Goal: Transaction & Acquisition: Book appointment/travel/reservation

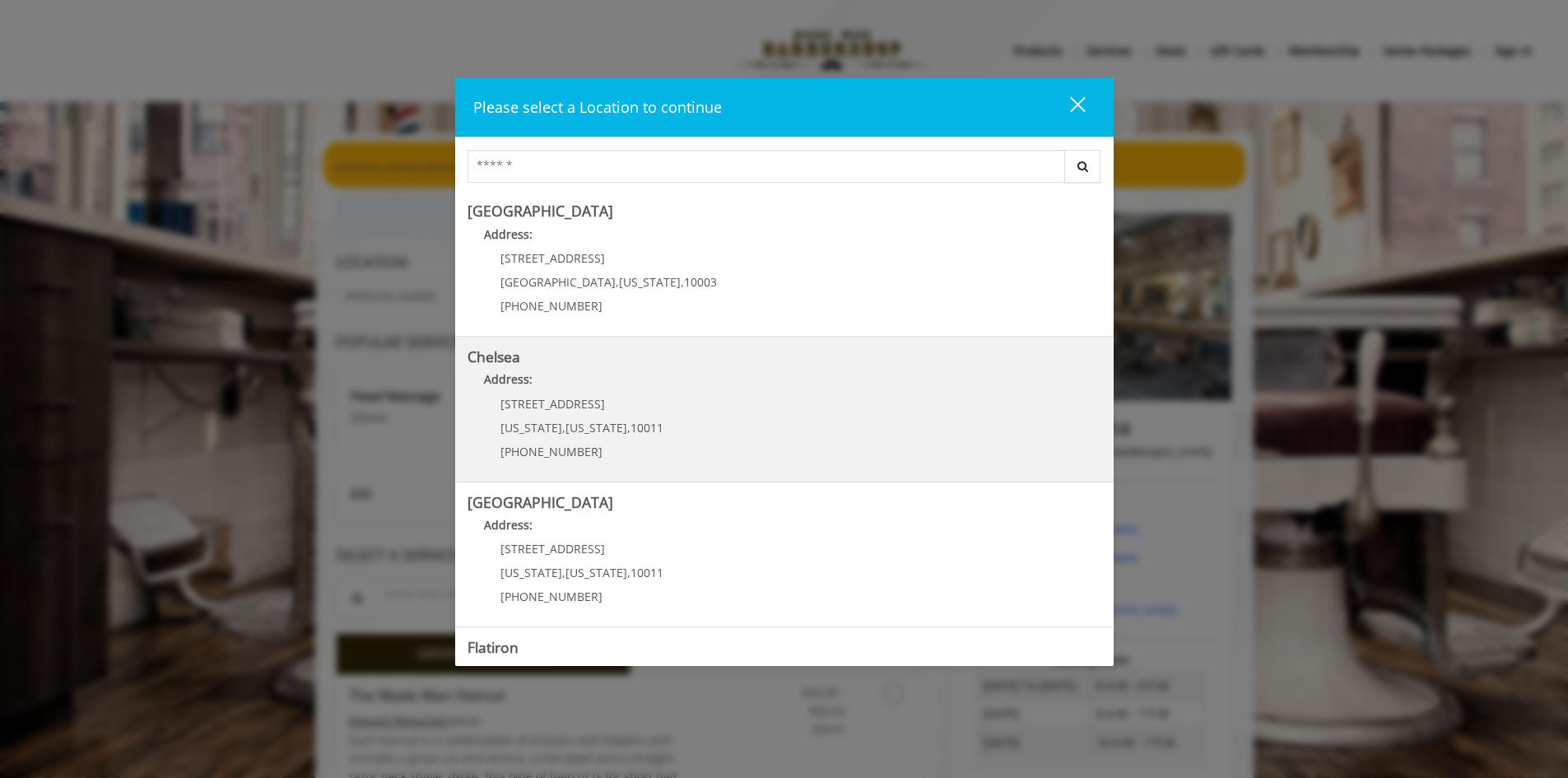
click at [697, 405] on link "Chelsea Address: 169/170 W 23rd St New York , New York , 10011 (917) 639-3902" at bounding box center [784, 409] width 634 height 120
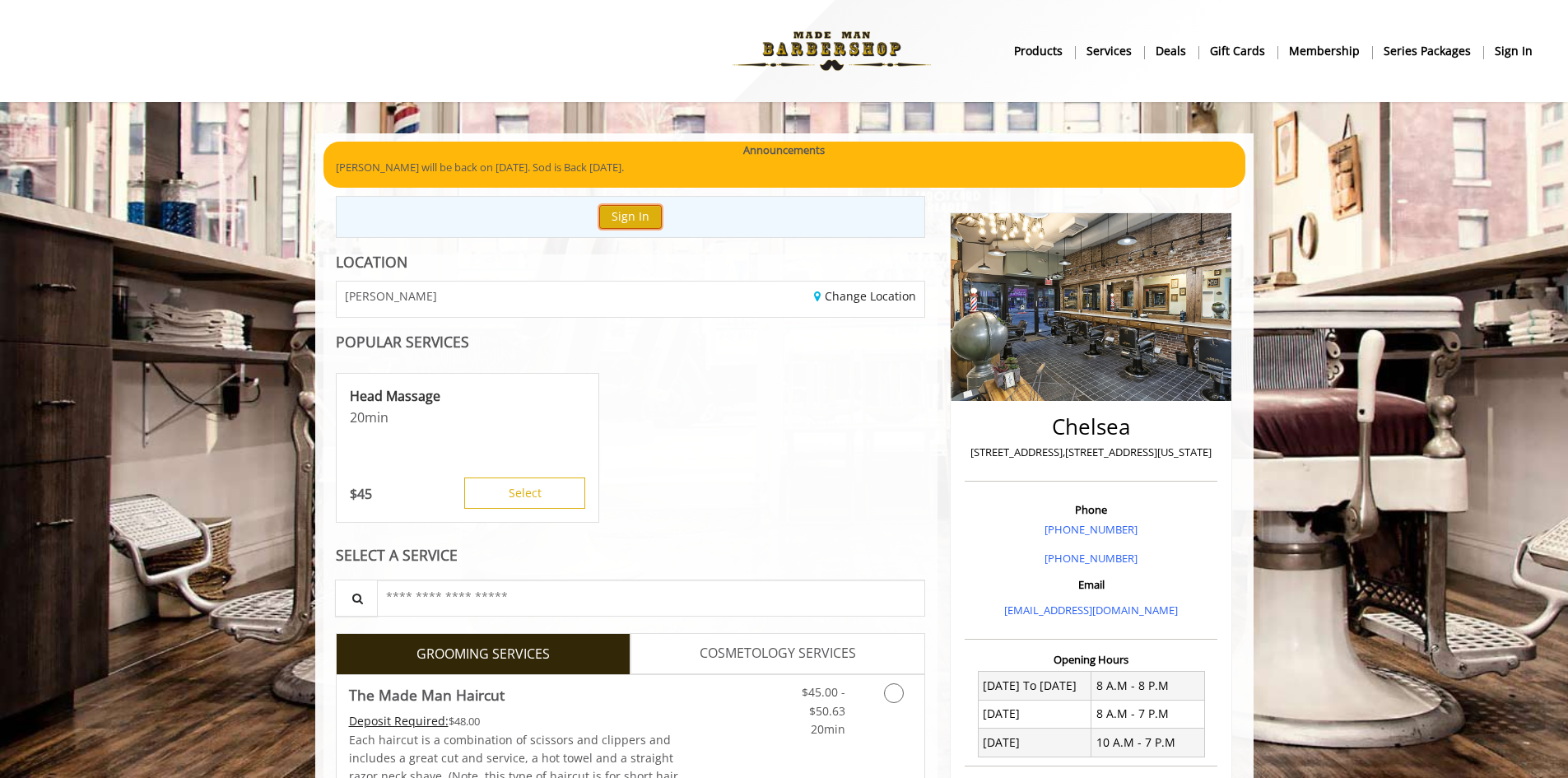
click at [635, 219] on button "Sign In" at bounding box center [630, 217] width 63 height 24
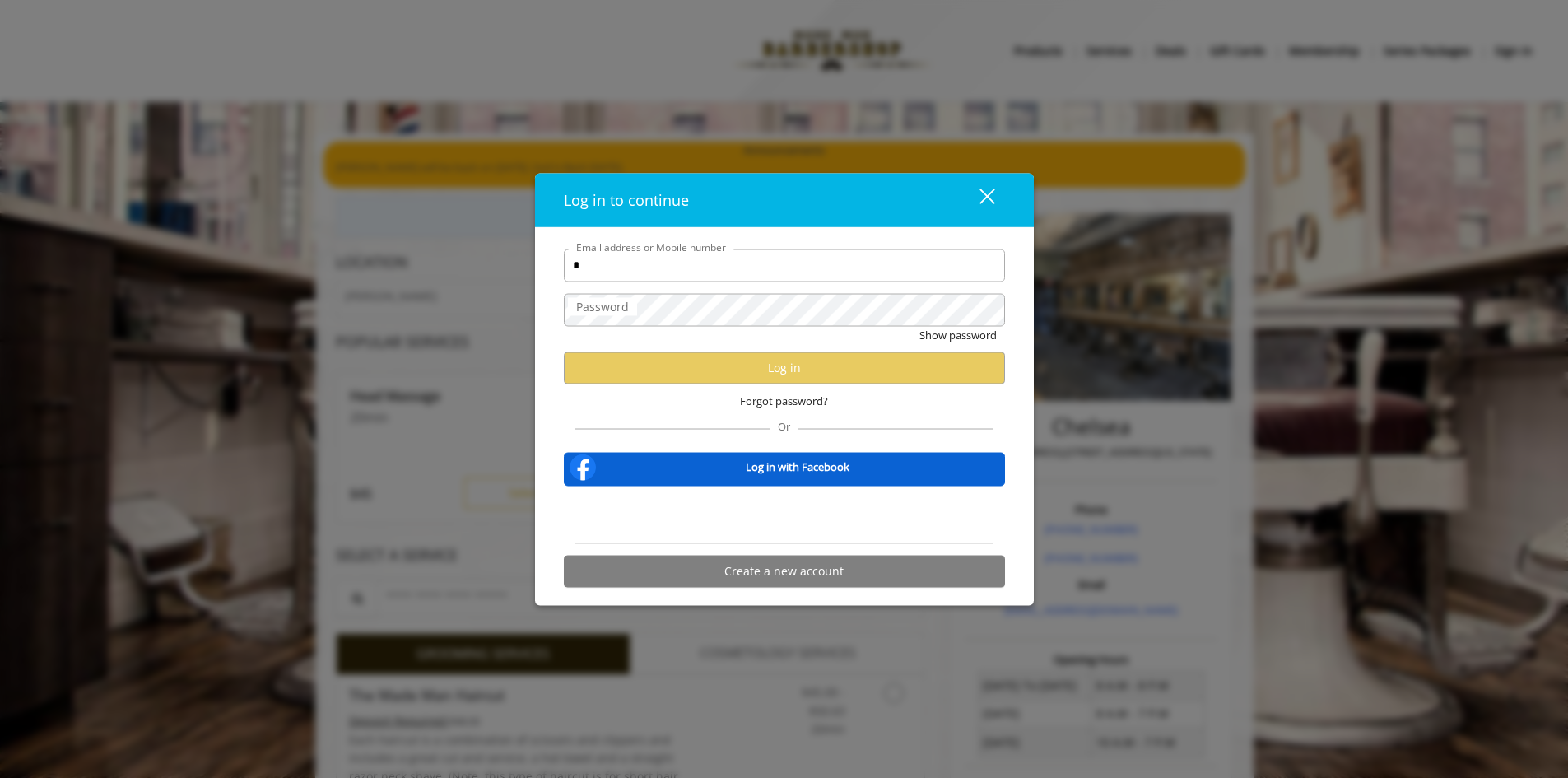
type input "**********"
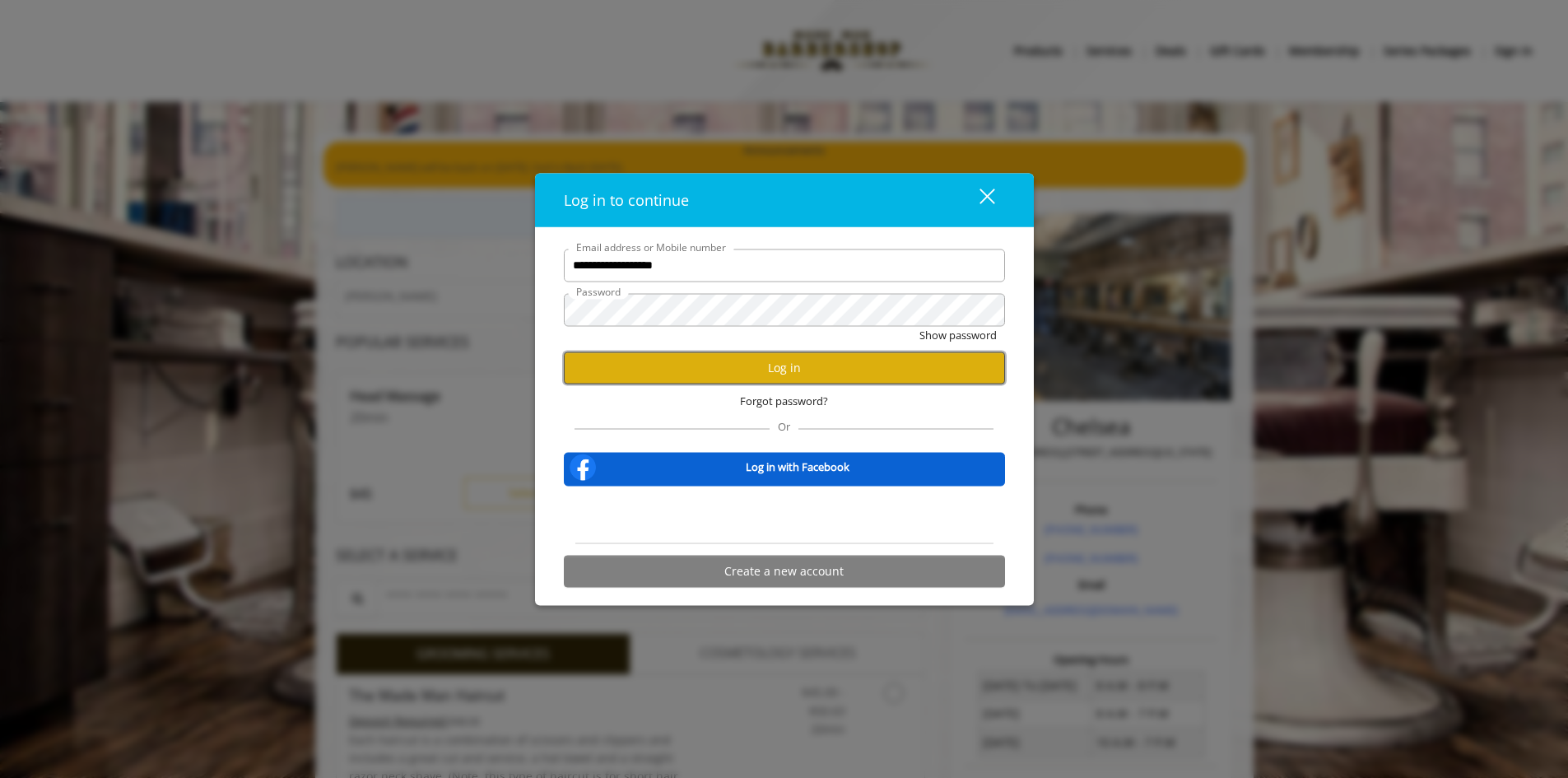
click at [750, 367] on button "Log in" at bounding box center [785, 367] width 441 height 32
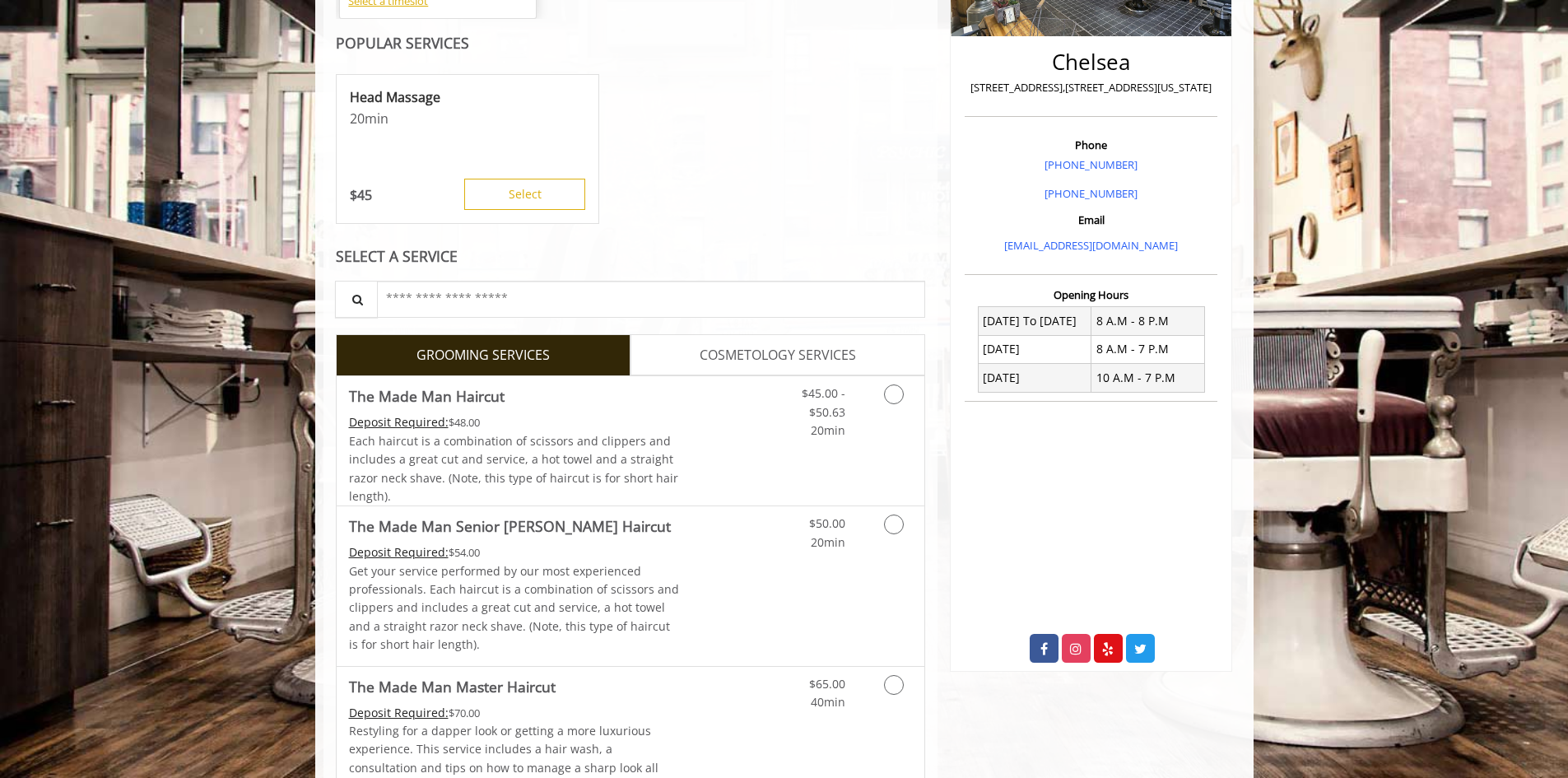
scroll to position [365, 0]
click at [739, 350] on span "COSMETOLOGY SERVICES" at bounding box center [777, 354] width 156 height 21
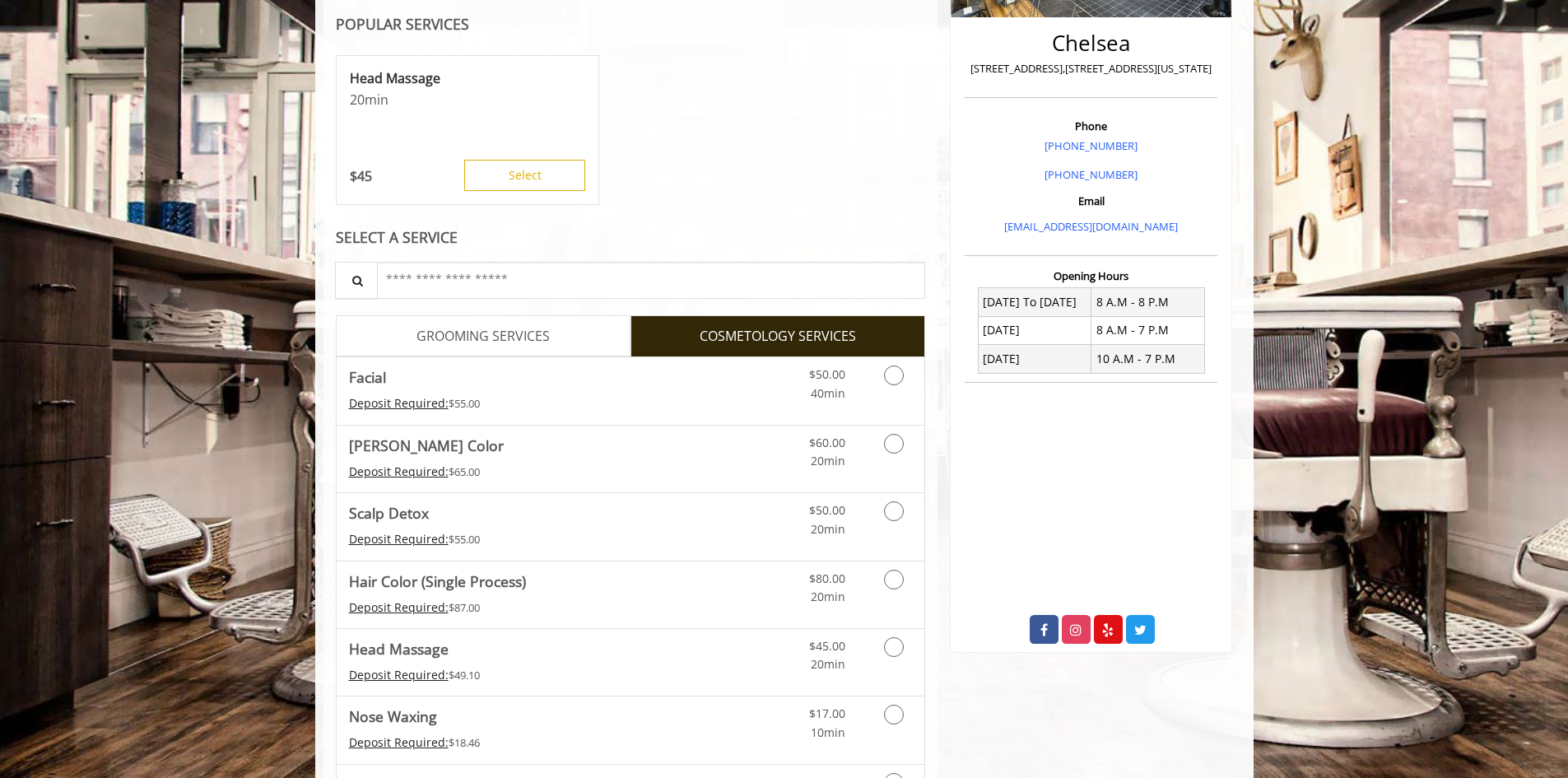
scroll to position [384, 0]
click at [541, 337] on span "GROOMING SERVICES" at bounding box center [483, 335] width 134 height 21
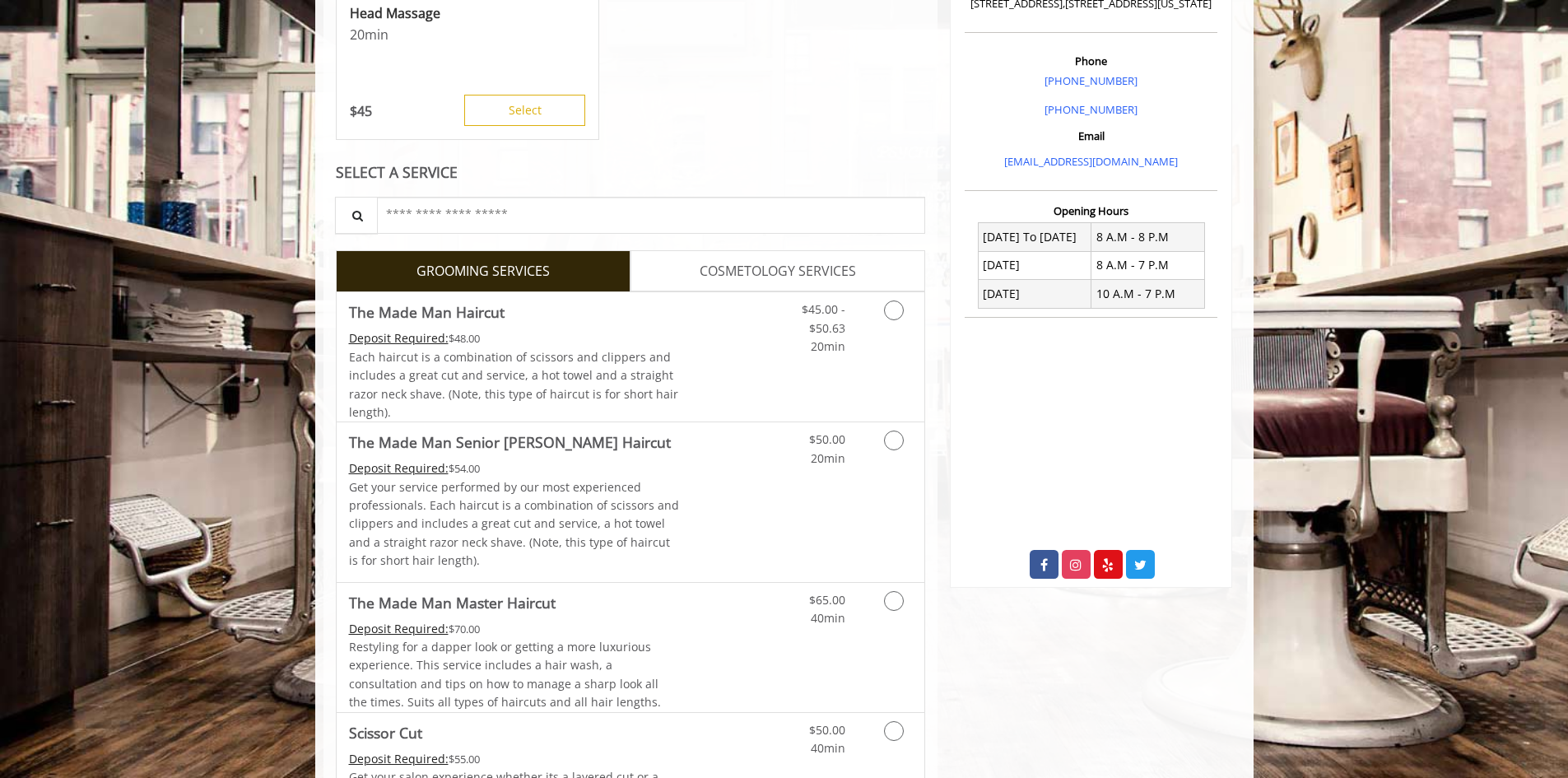
scroll to position [450, 0]
click at [761, 373] on link "Discounted Price" at bounding box center [728, 355] width 98 height 129
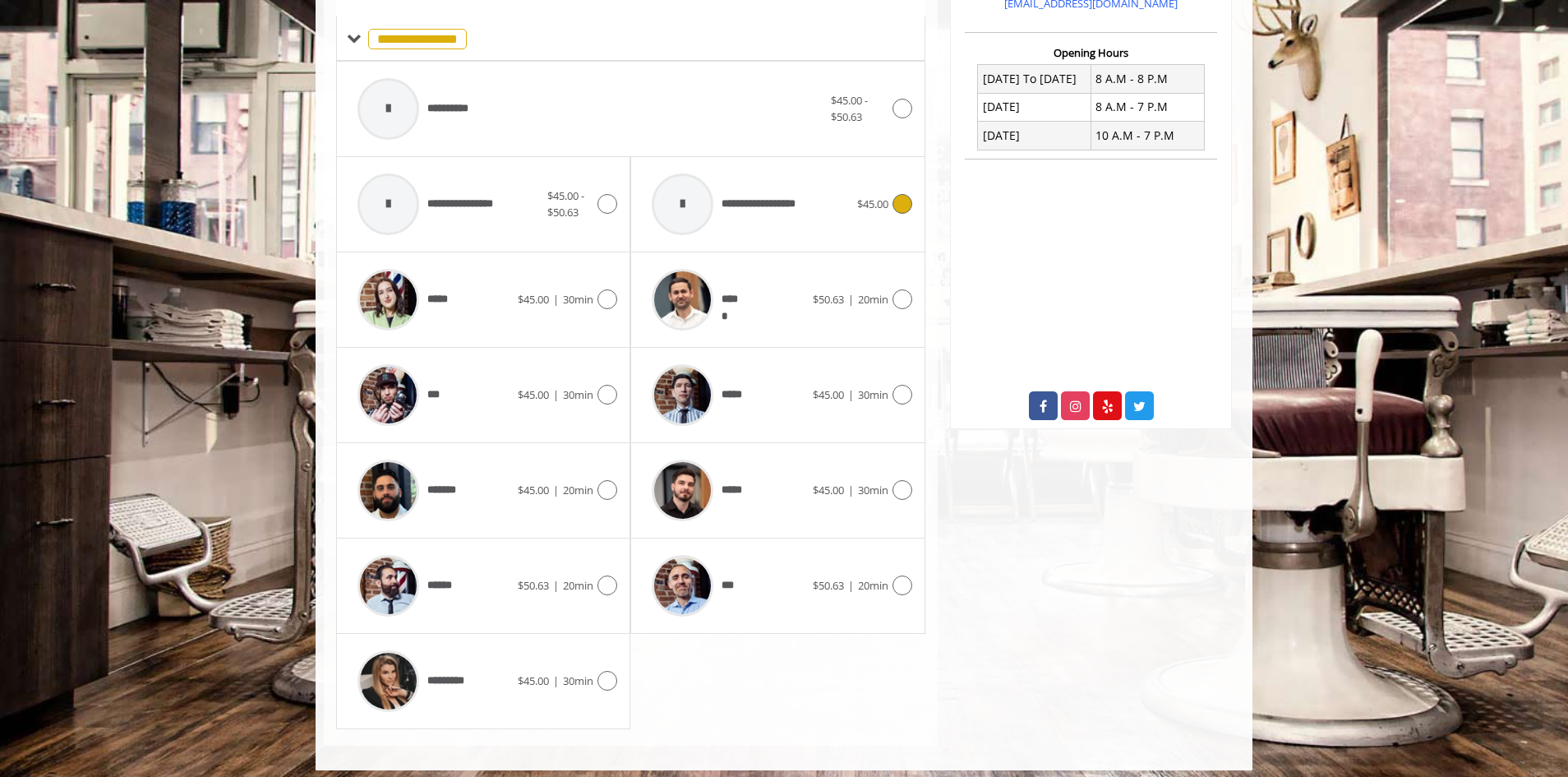
scroll to position [606, 0]
click at [898, 485] on icon at bounding box center [902, 489] width 20 height 20
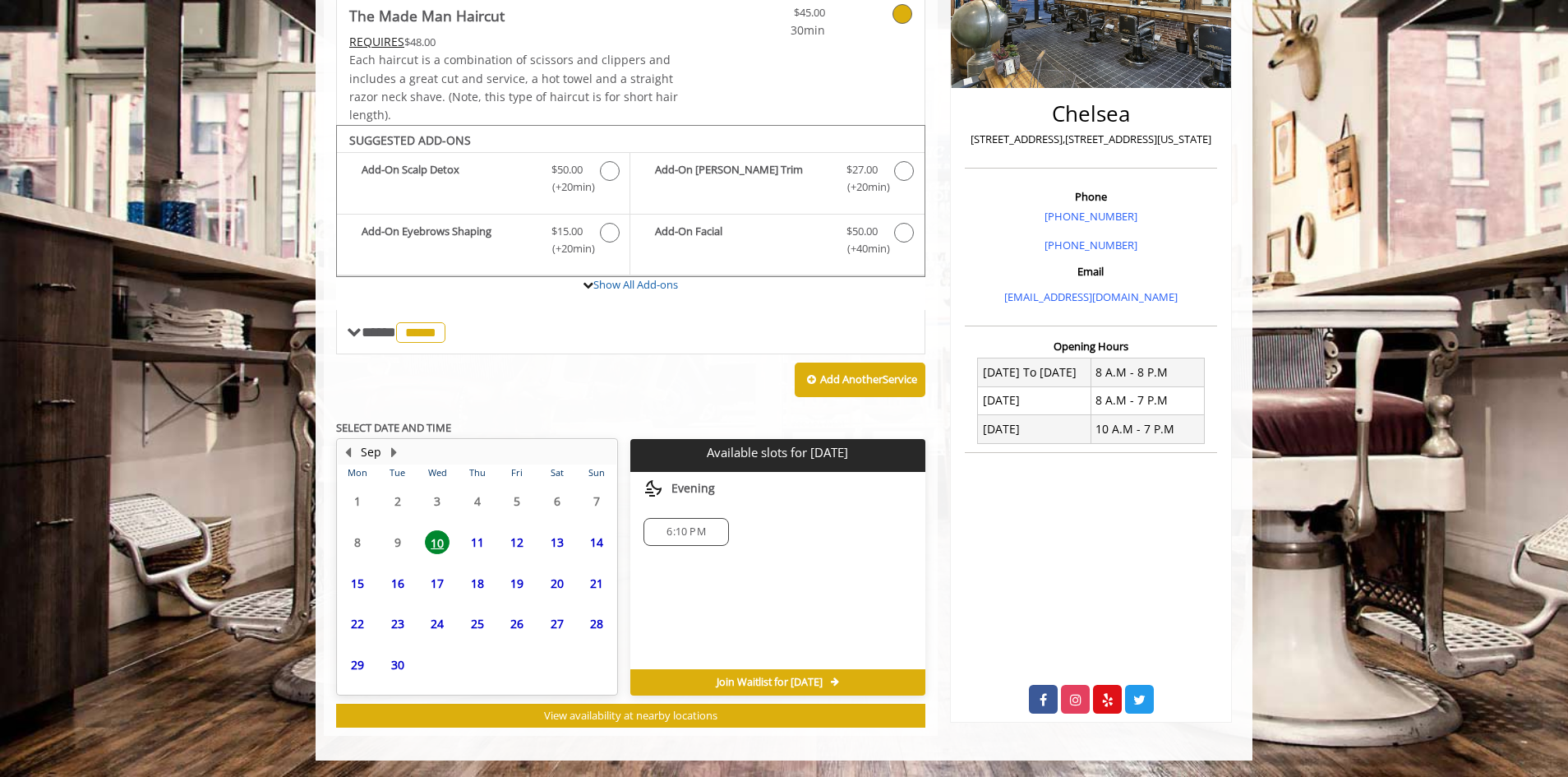
scroll to position [312, 0]
click at [695, 531] on span "6:10 PM" at bounding box center [686, 532] width 38 height 13
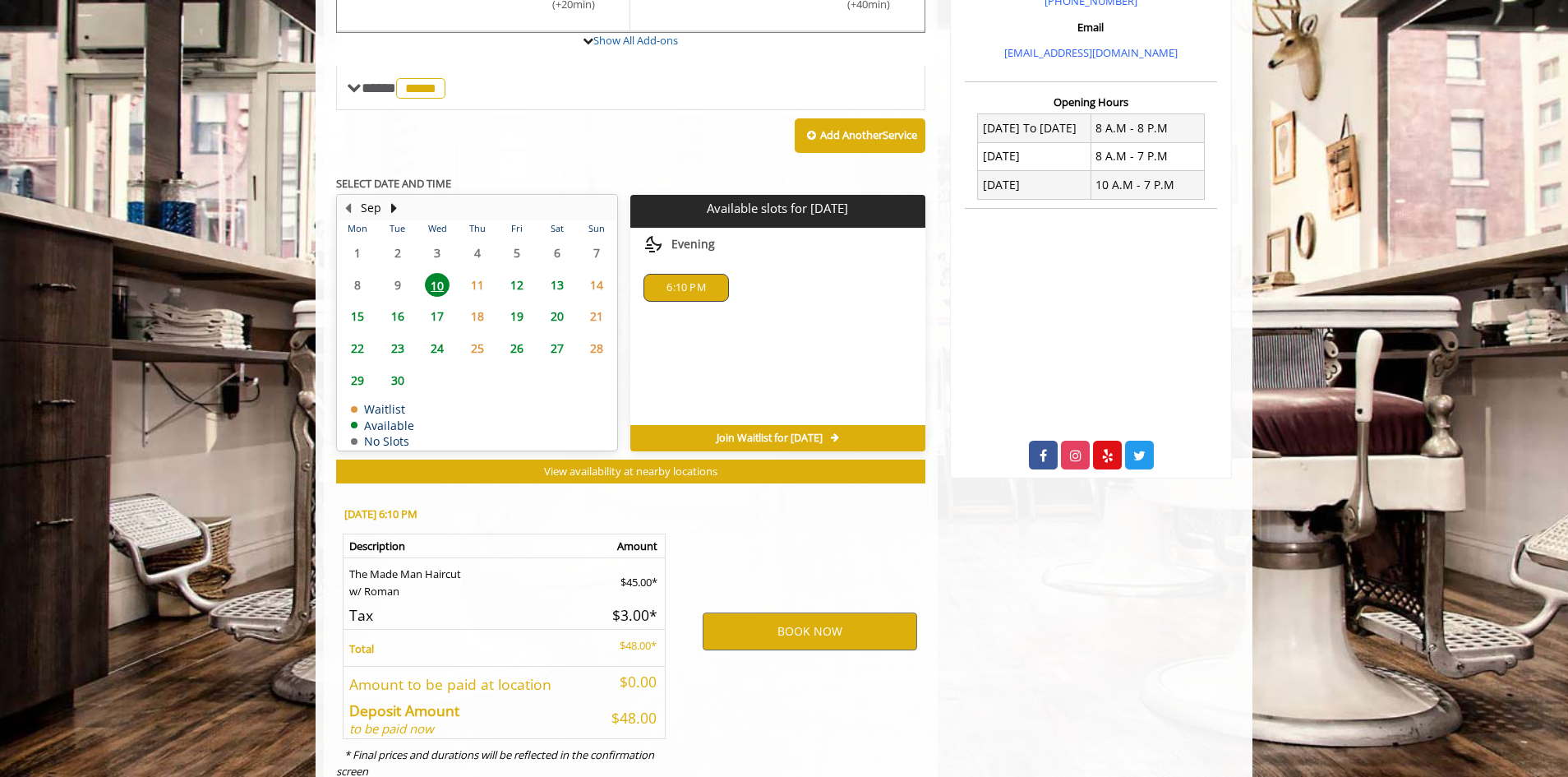
scroll to position [609, 0]
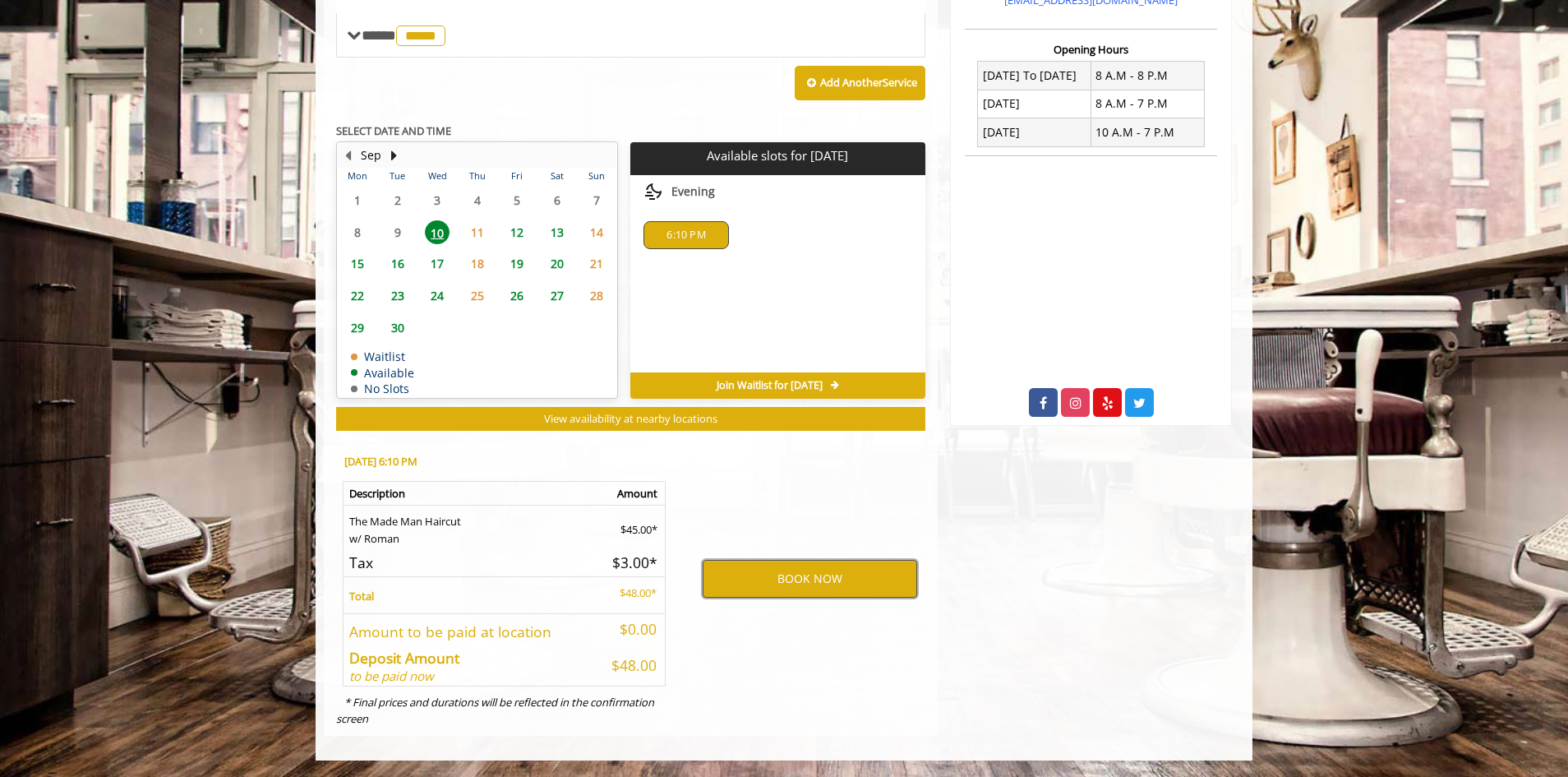
click at [748, 583] on button "BOOK NOW" at bounding box center [810, 578] width 215 height 38
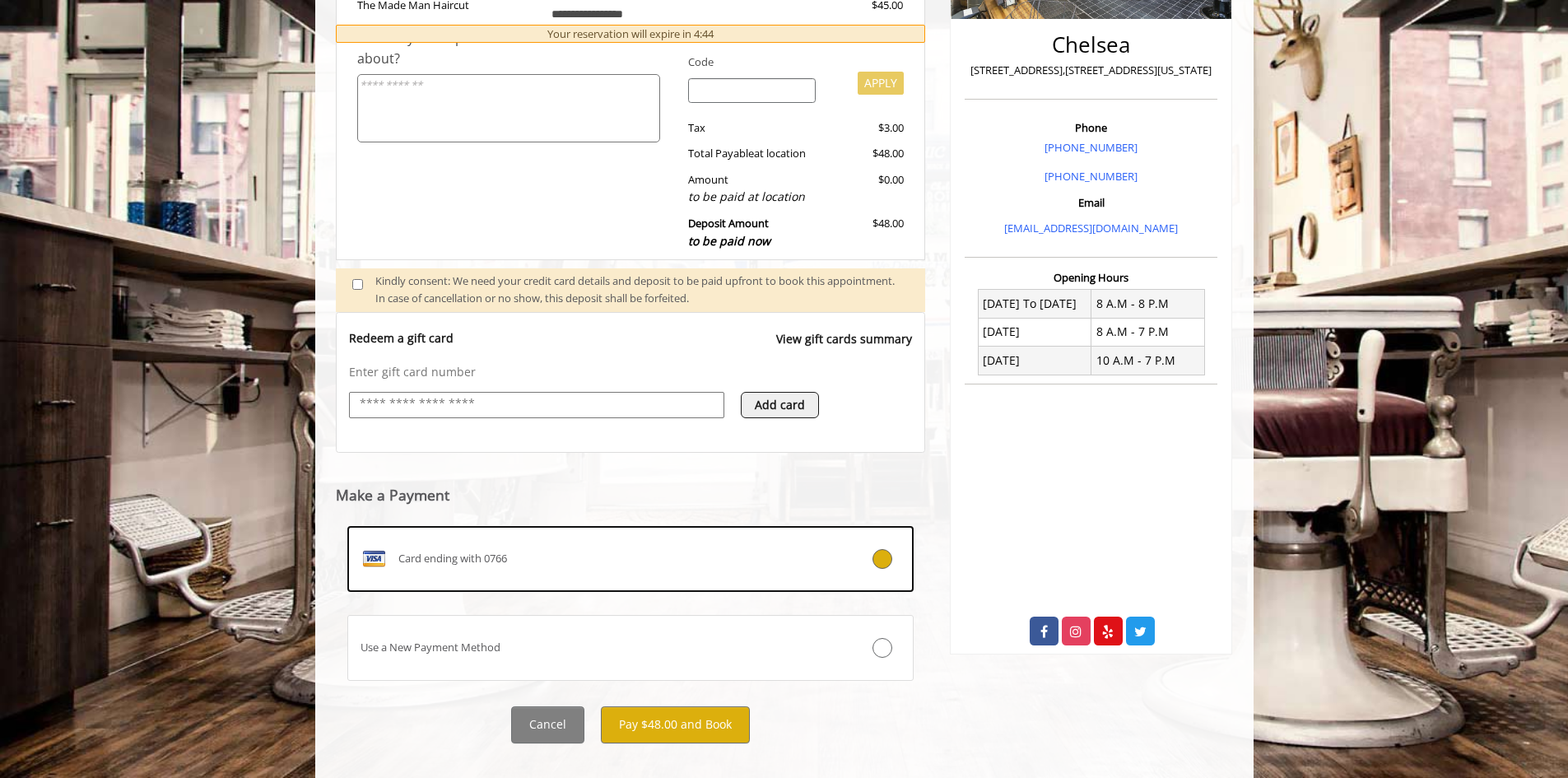
scroll to position [389, 0]
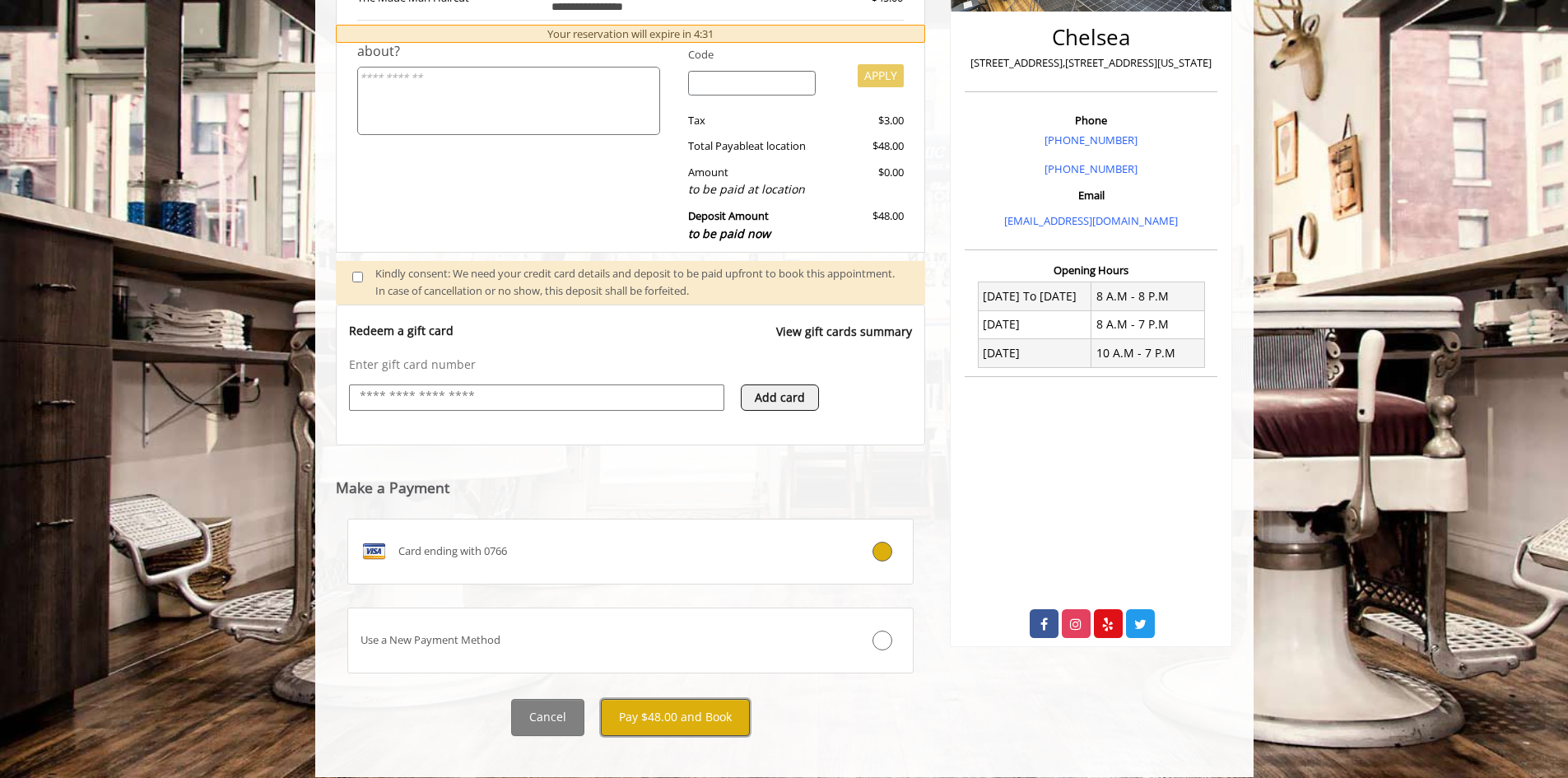
click at [665, 723] on button "Pay $48.00 and Book" at bounding box center [675, 717] width 149 height 37
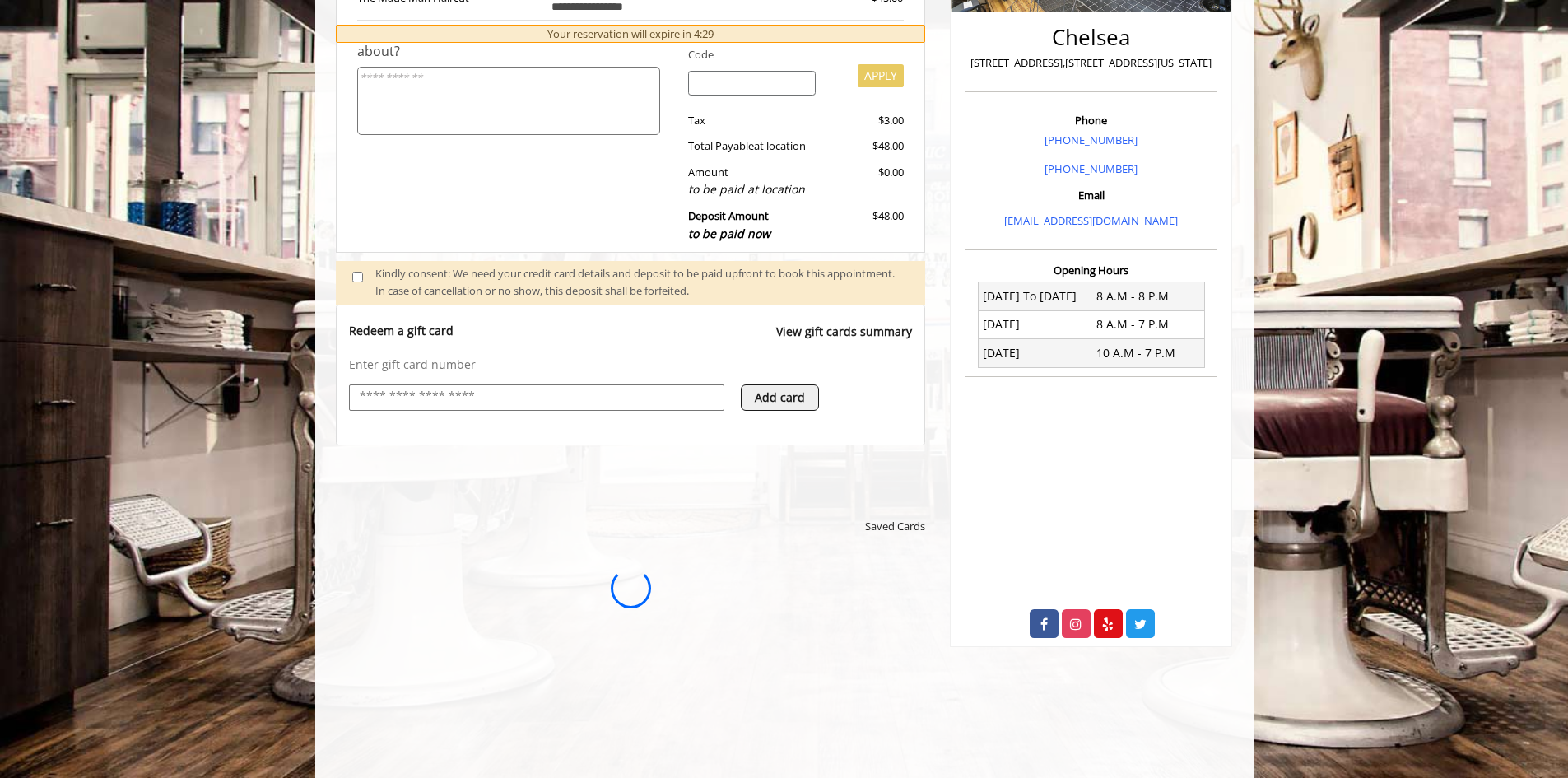
scroll to position [0, 0]
